Goal: Transaction & Acquisition: Subscribe to service/newsletter

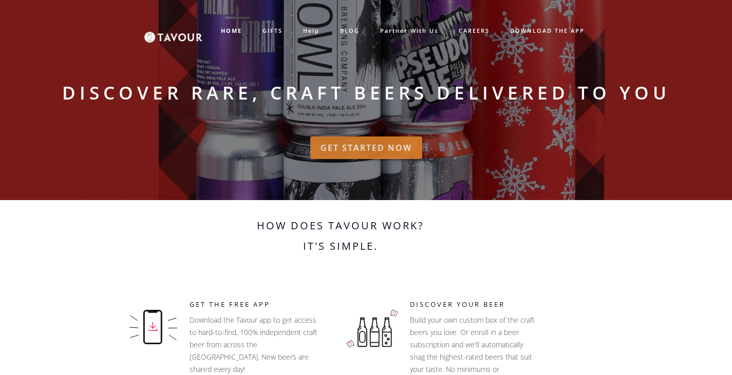
click at [346, 152] on link "GET STARTED NOW" at bounding box center [366, 148] width 112 height 23
click at [264, 30] on link "GIFTS" at bounding box center [272, 31] width 41 height 17
click at [275, 30] on link "GIFTS" at bounding box center [272, 31] width 41 height 17
click at [274, 31] on link "GIFTS" at bounding box center [272, 31] width 41 height 17
click at [281, 32] on link "GIFTS" at bounding box center [272, 31] width 41 height 17
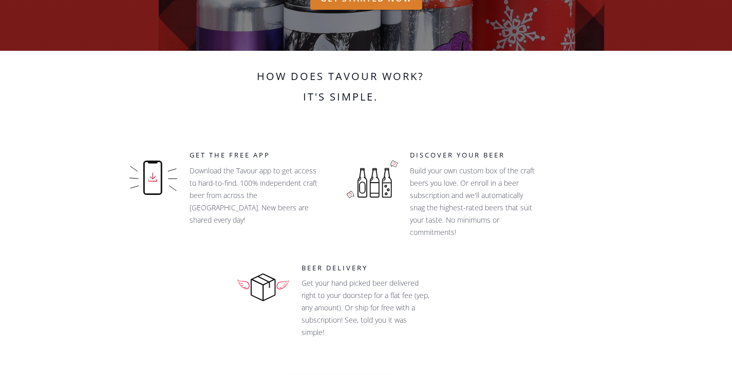
scroll to position [154, 0]
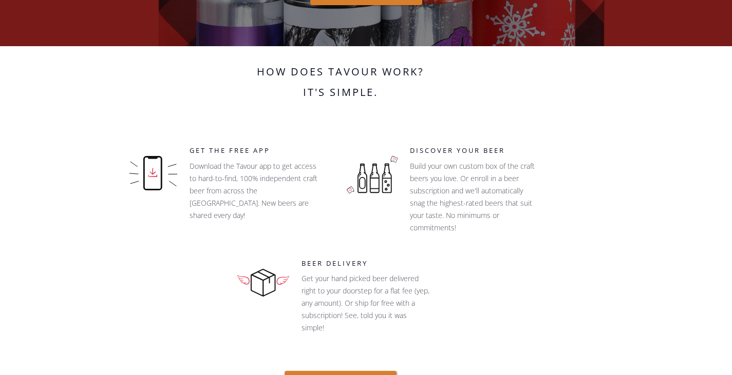
click at [426, 149] on h5 "Discover your beer" at bounding box center [479, 151] width 139 height 10
click at [410, 186] on p "Build your own custom box of the craft beers you love. Or enroll in a beer subs…" at bounding box center [474, 197] width 128 height 74
drag, startPoint x: 390, startPoint y: 267, endPoint x: 385, endPoint y: 271, distance: 6.0
click at [385, 274] on div "Beer Delivery Get your hand picked beer delivered right to your doorstep for a …" at bounding box center [366, 315] width 154 height 113
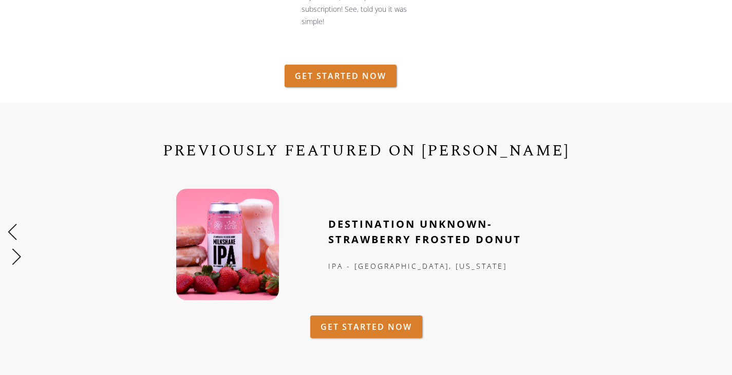
scroll to position [462, 0]
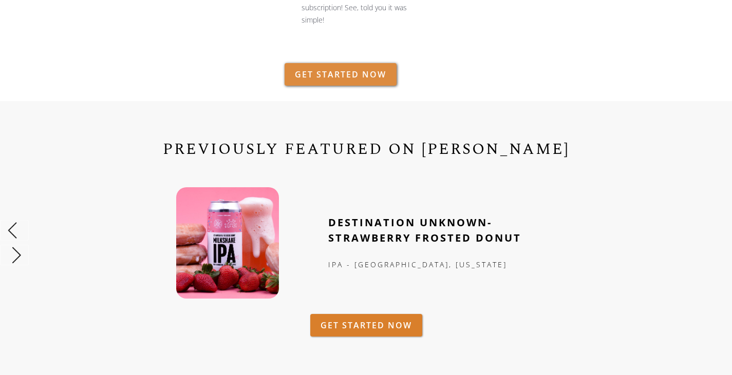
click at [351, 72] on link "GET STARTED NOW" at bounding box center [340, 74] width 112 height 23
